Goal: Book appointment/travel/reservation

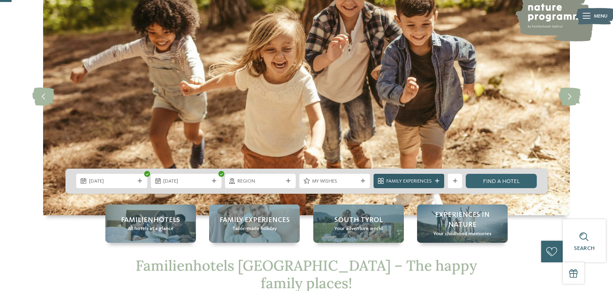
click at [433, 179] on div at bounding box center [436, 181] width 7 height 4
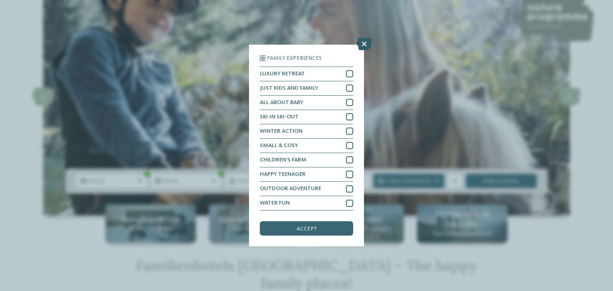
click at [363, 44] on icon at bounding box center [364, 43] width 16 height 13
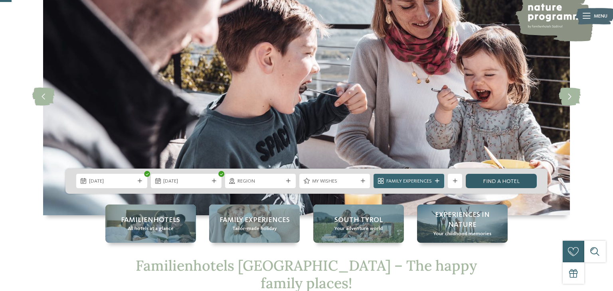
click at [510, 181] on link "Find a hotel" at bounding box center [500, 181] width 71 height 14
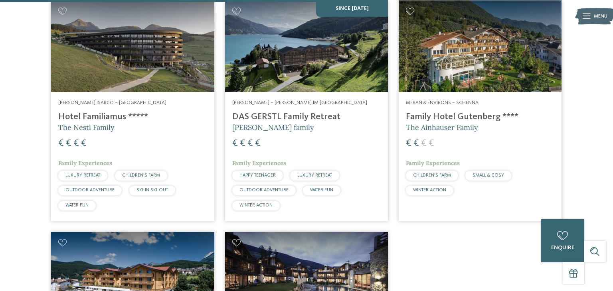
scroll to position [977, 0]
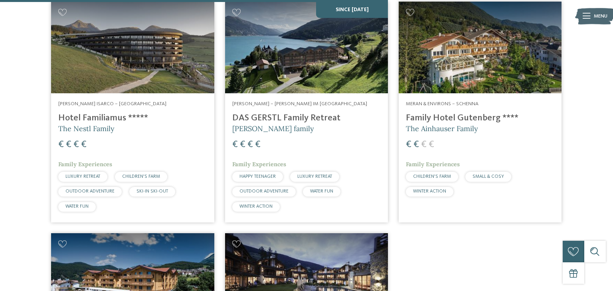
click at [460, 113] on h4 "Family Hotel Gutenberg ****" at bounding box center [480, 118] width 148 height 11
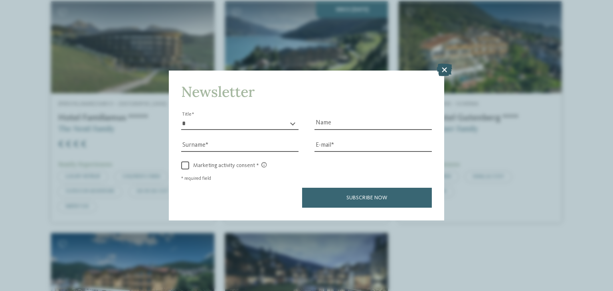
click at [448, 68] on icon at bounding box center [444, 70] width 16 height 13
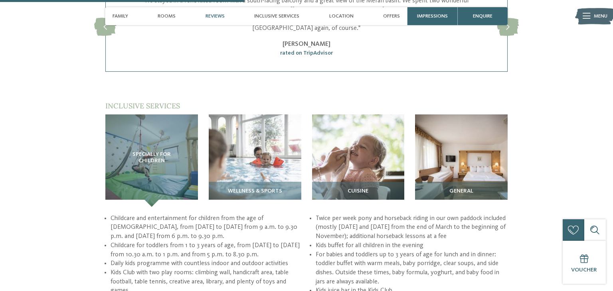
scroll to position [895, 0]
